Goal: Task Accomplishment & Management: Use online tool/utility

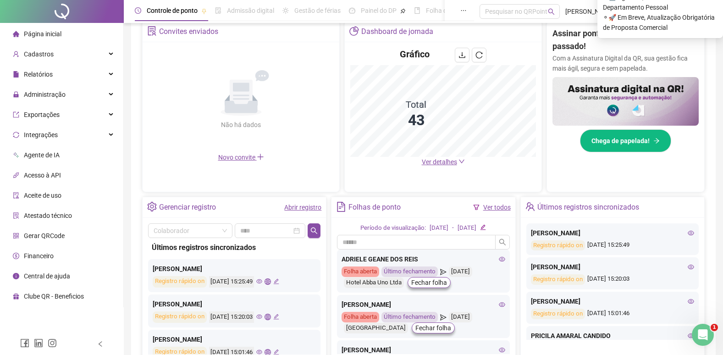
scroll to position [229, 0]
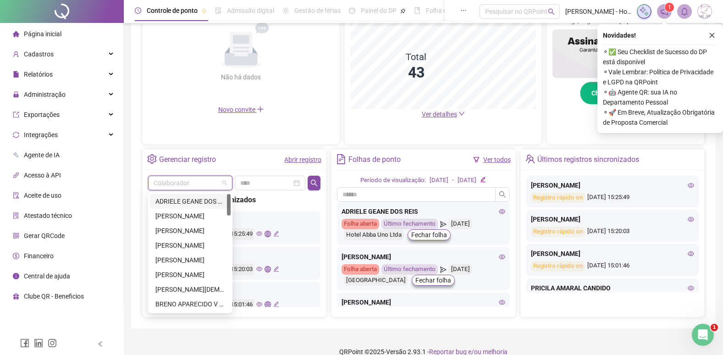
click at [187, 177] on input "search" at bounding box center [185, 183] width 65 height 14
click at [42, 81] on span "Relatórios" at bounding box center [33, 74] width 40 height 18
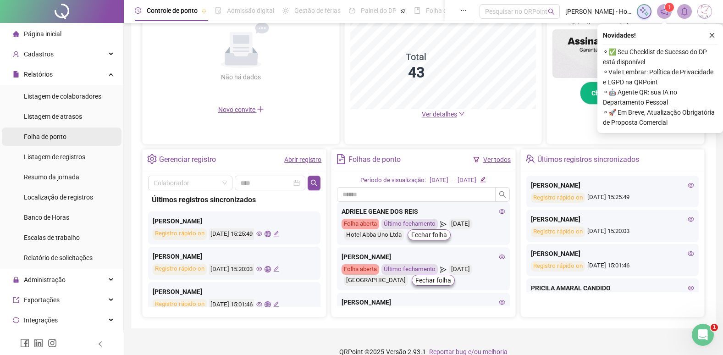
click at [58, 139] on span "Folha de ponto" at bounding box center [45, 136] width 43 height 7
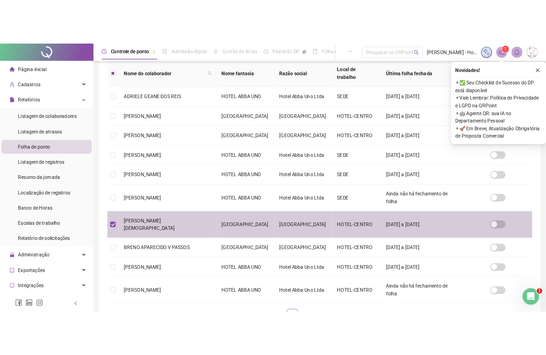
scroll to position [11, 0]
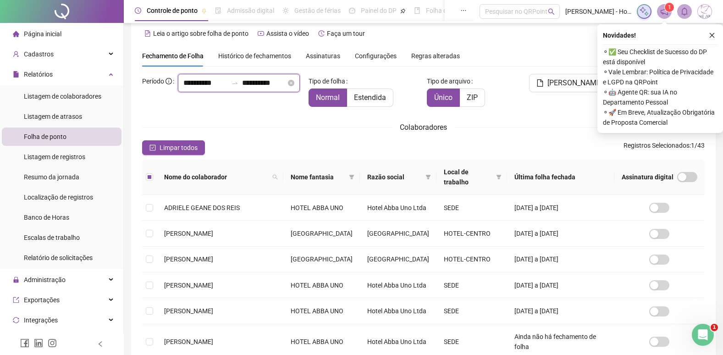
click at [183, 88] on input "**********" at bounding box center [205, 82] width 44 height 11
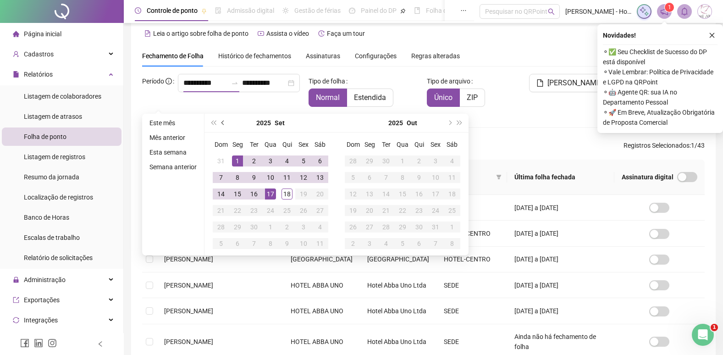
click at [224, 119] on button "prev-year" at bounding box center [223, 123] width 10 height 18
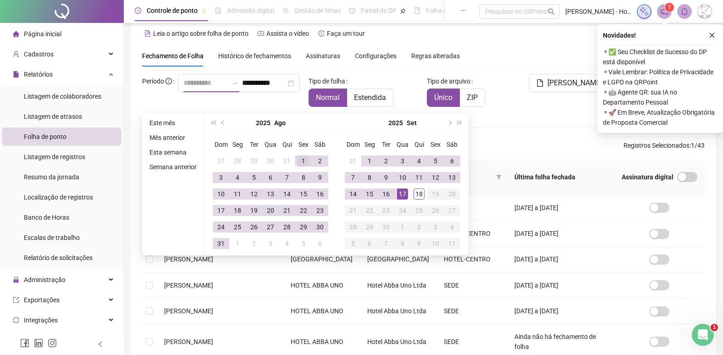
type input "**********"
click at [302, 160] on div "1" at bounding box center [303, 160] width 11 height 11
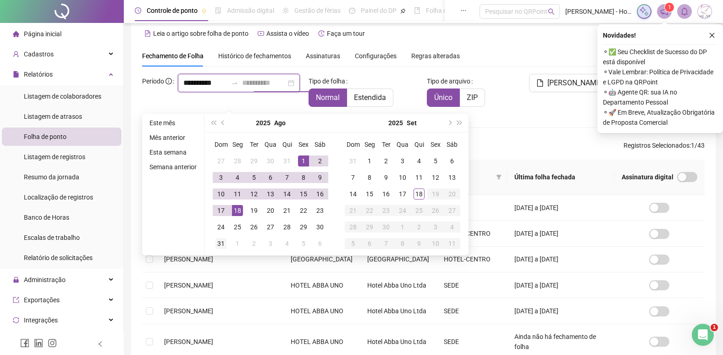
type input "**********"
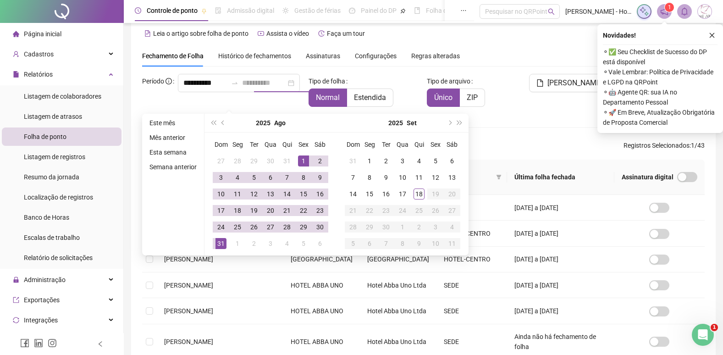
click at [218, 243] on div "31" at bounding box center [220, 243] width 11 height 11
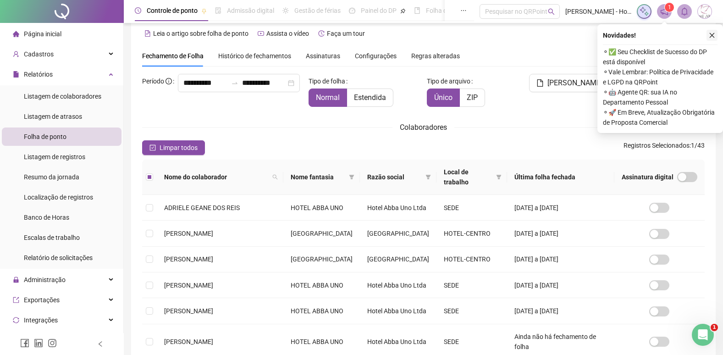
click at [713, 37] on icon "close" at bounding box center [711, 35] width 6 height 6
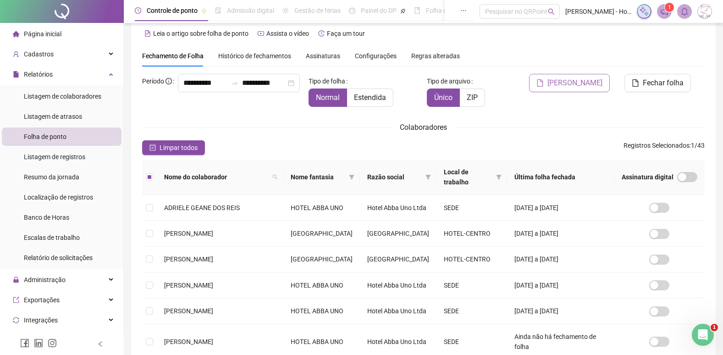
click at [582, 78] on span "[PERSON_NAME]" at bounding box center [574, 82] width 55 height 11
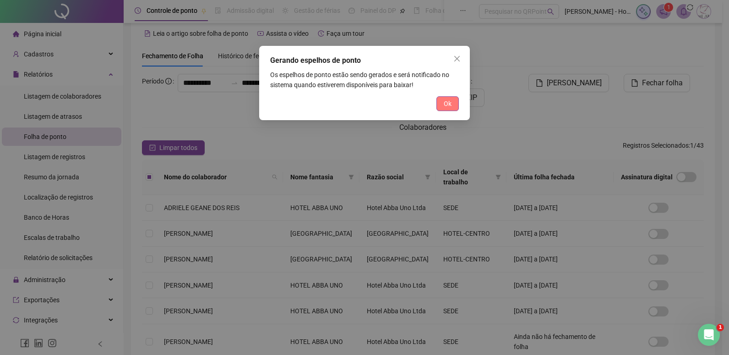
click at [450, 107] on span "Ok" at bounding box center [448, 104] width 8 height 10
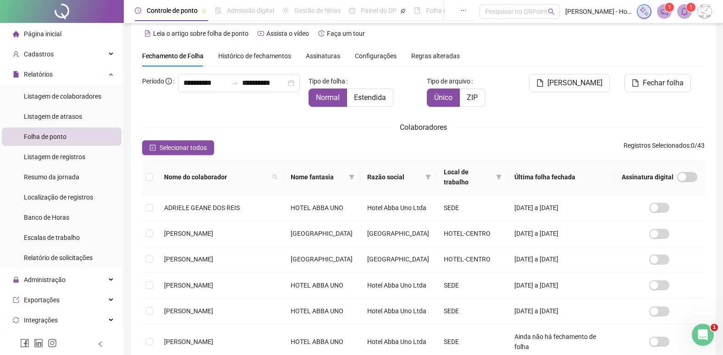
click at [686, 15] on icon "bell" at bounding box center [684, 11] width 8 height 8
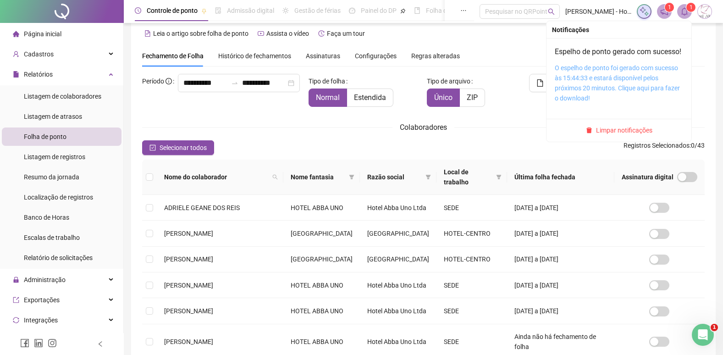
click at [614, 80] on link "O espelho de ponto foi gerado com sucesso às 15:44:33 e estará disponível pelos…" at bounding box center [616, 83] width 125 height 38
